Goal: Information Seeking & Learning: Learn about a topic

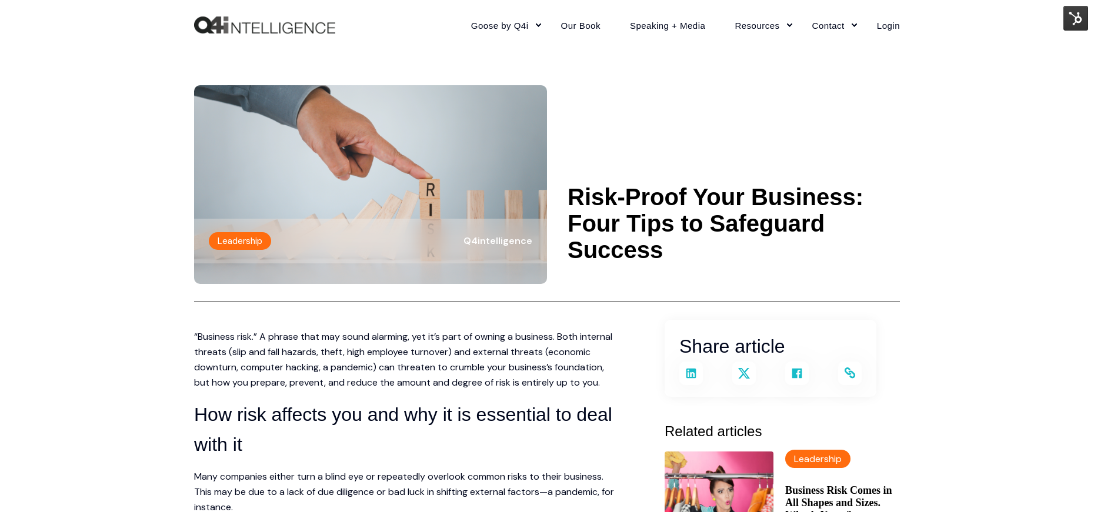
drag, startPoint x: 573, startPoint y: 194, endPoint x: 662, endPoint y: 258, distance: 109.2
click at [663, 259] on h1 "Risk-Proof Your Business: Four Tips to Safeguard Success" at bounding box center [733, 223] width 332 height 79
copy h1 "Risk-Proof Your Business: Four Tips to Safeguard Success"
